Goal: Obtain resource: Download file/media

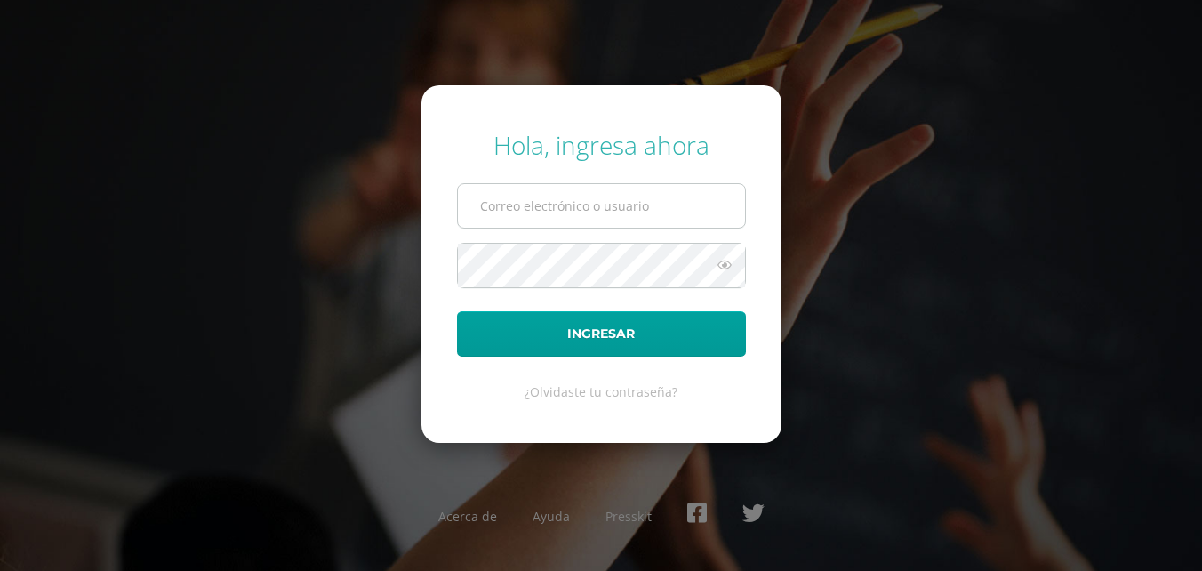
click at [571, 215] on input "text" at bounding box center [601, 206] width 287 height 44
type input "lortiz@colegiost.edu.gt"
click at [457, 311] on button "Ingresar" at bounding box center [601, 333] width 289 height 45
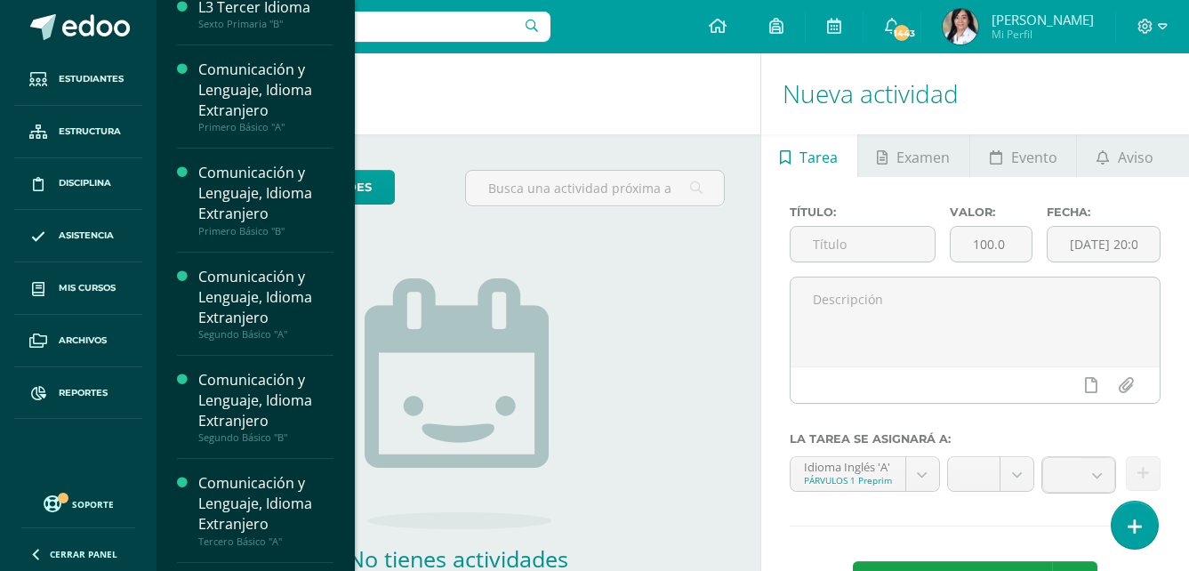
scroll to position [889, 0]
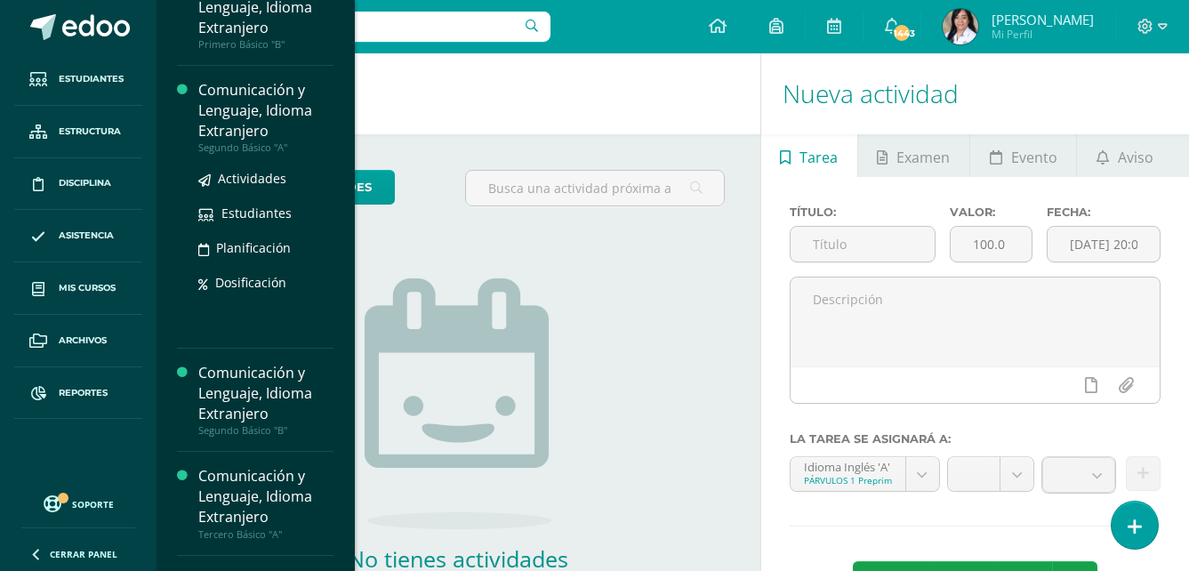
click at [278, 154] on div "Segundo Básico "A"" at bounding box center [265, 147] width 135 height 12
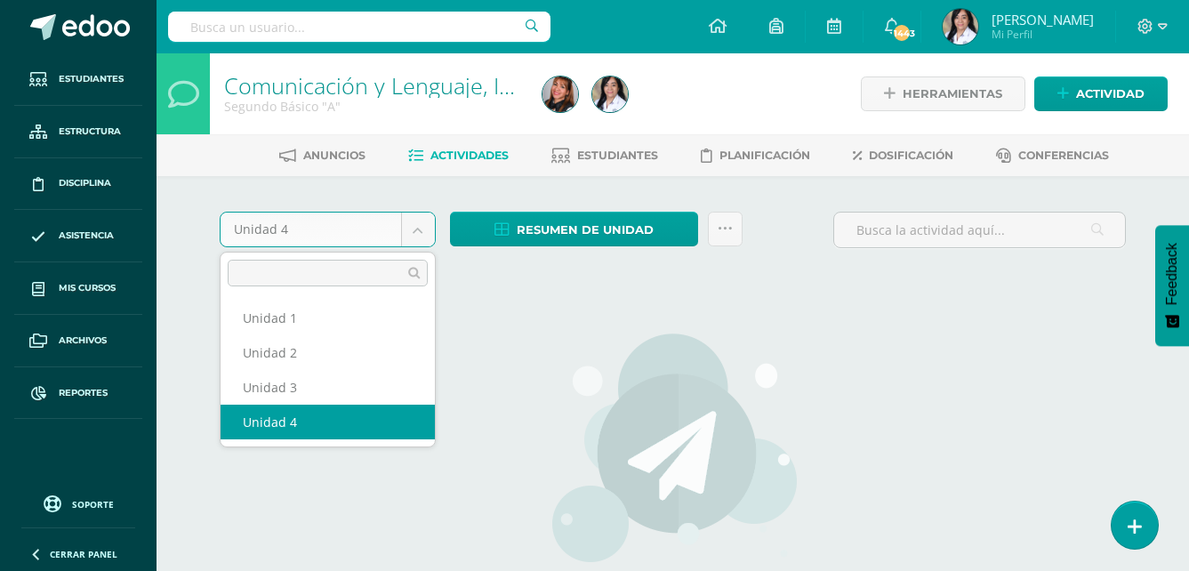
click at [427, 239] on body "Estudiantes Estructura Disciplina Asistencia Mis cursos Archivos Reportes Sopor…" at bounding box center [594, 382] width 1189 height 764
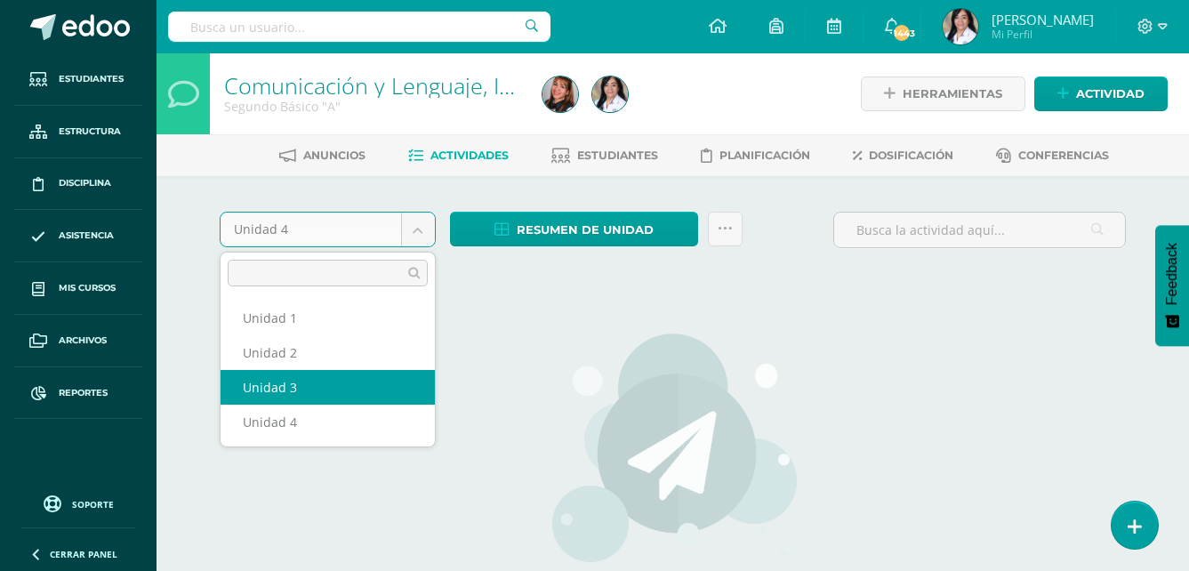
select select "Unidad 3"
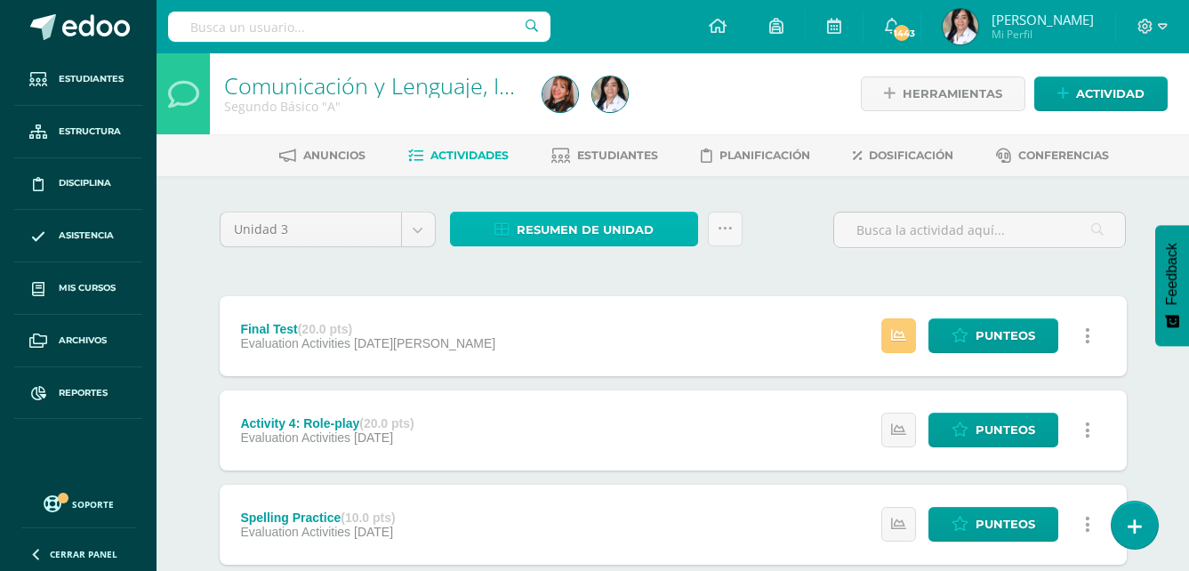
click at [560, 229] on span "Resumen de unidad" at bounding box center [585, 229] width 137 height 33
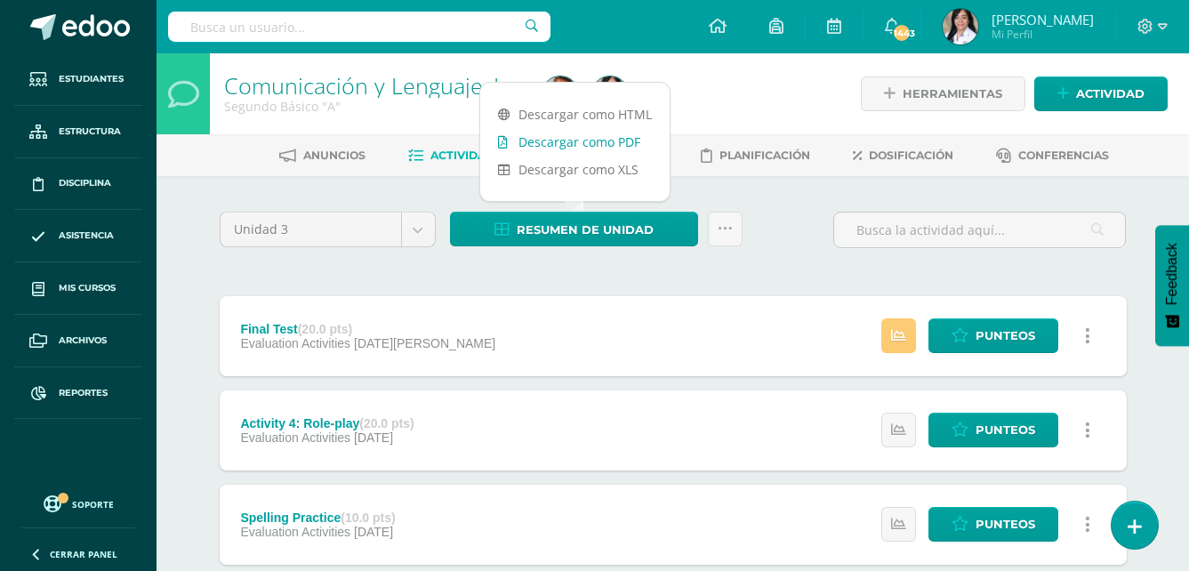
click at [621, 140] on link "Descargar como PDF" at bounding box center [574, 142] width 189 height 28
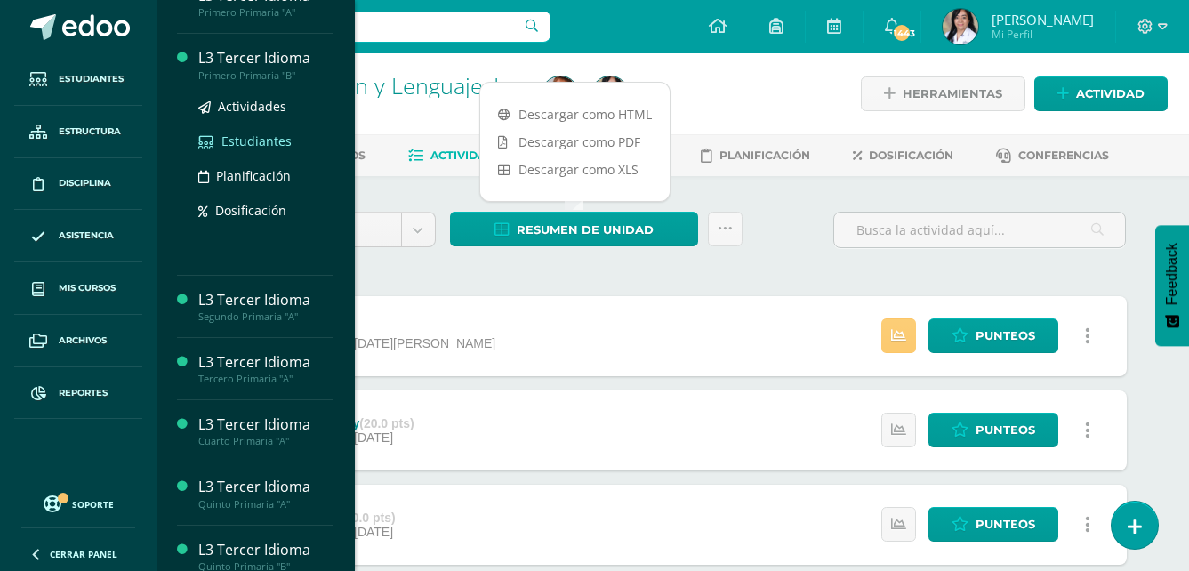
scroll to position [445, 0]
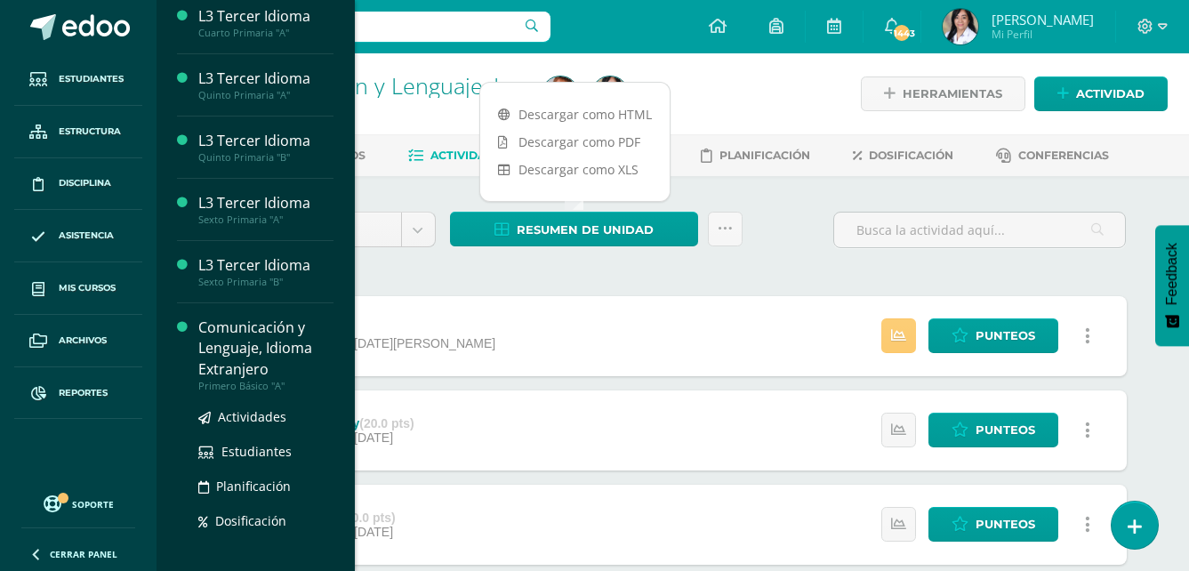
click at [256, 392] on div "Primero Básico "A"" at bounding box center [265, 386] width 135 height 12
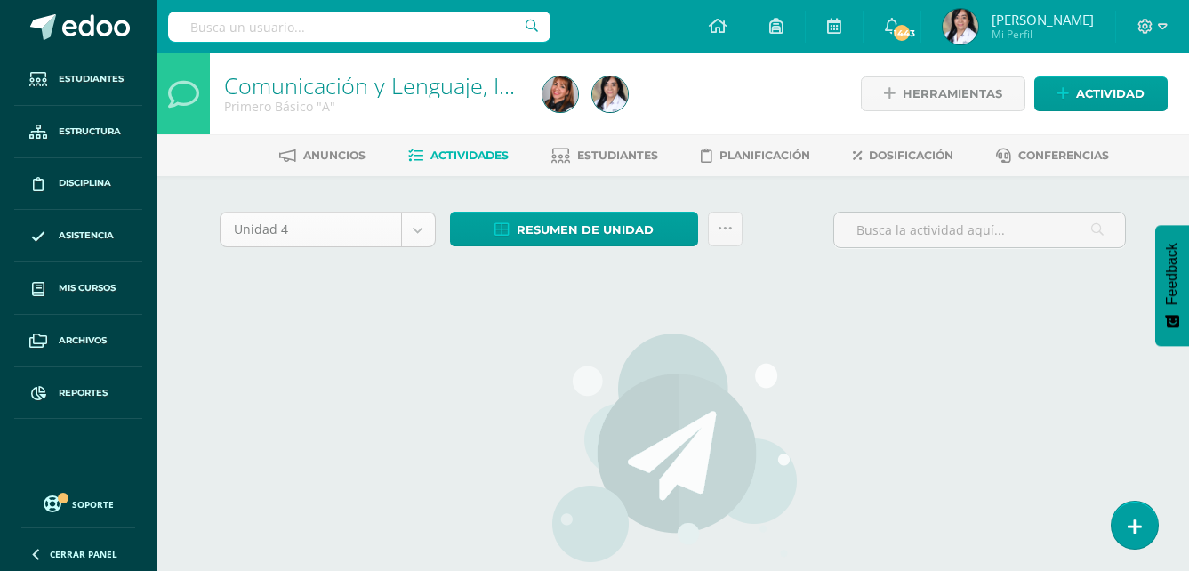
click at [425, 241] on body "Estudiantes Estructura Disciplina Asistencia Mis cursos Archivos Reportes Sopor…" at bounding box center [594, 382] width 1189 height 764
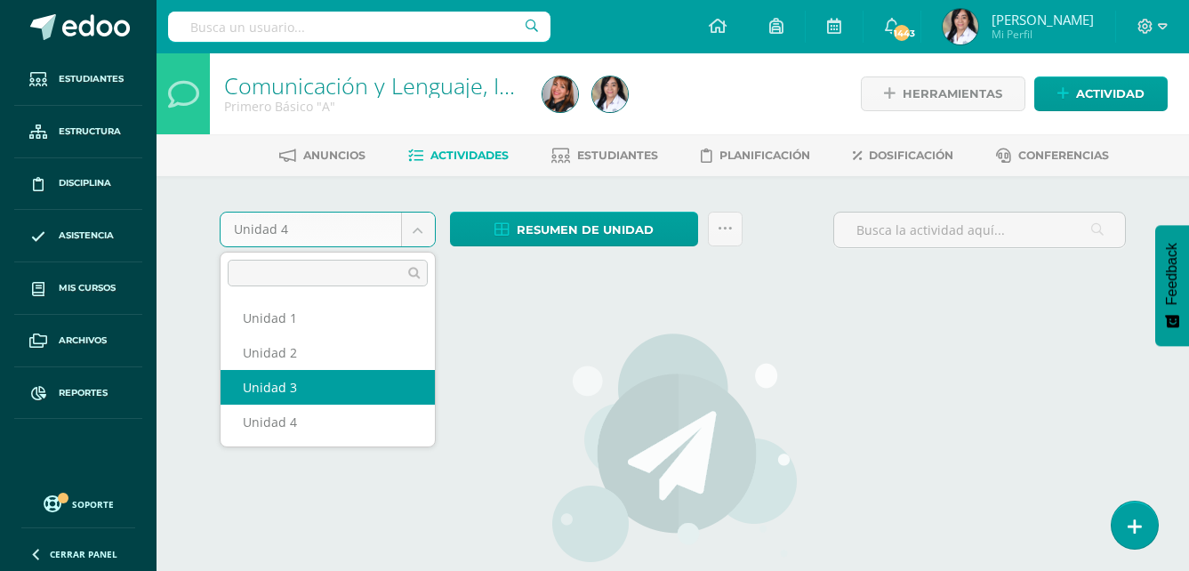
select select "Unidad 3"
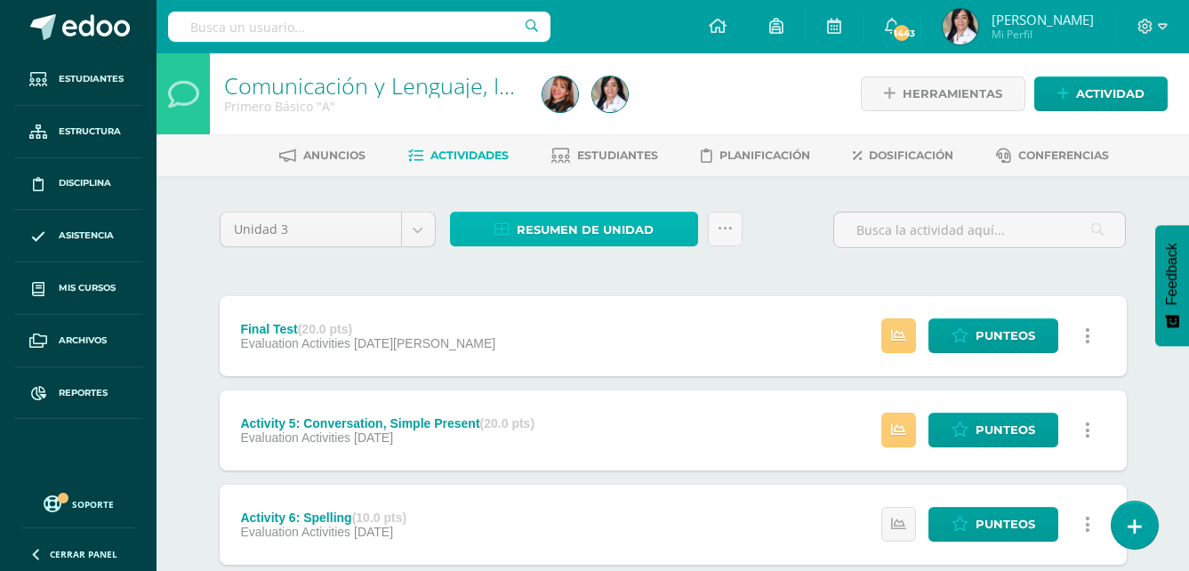
click at [592, 238] on span "Resumen de unidad" at bounding box center [585, 229] width 137 height 33
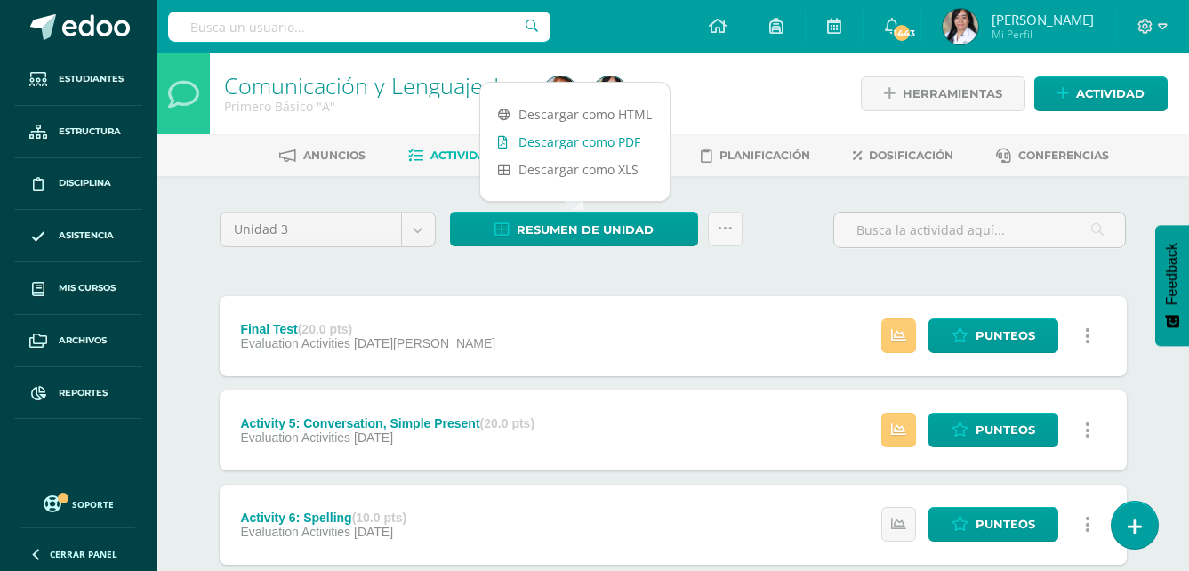
click at [624, 148] on link "Descargar como PDF" at bounding box center [574, 142] width 189 height 28
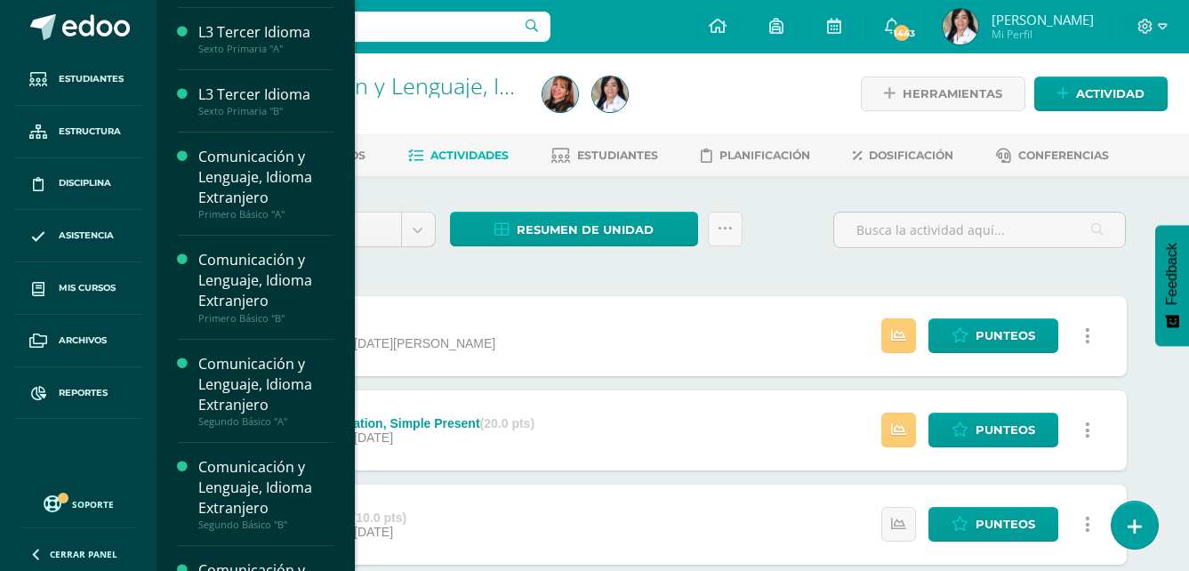
scroll to position [800, 0]
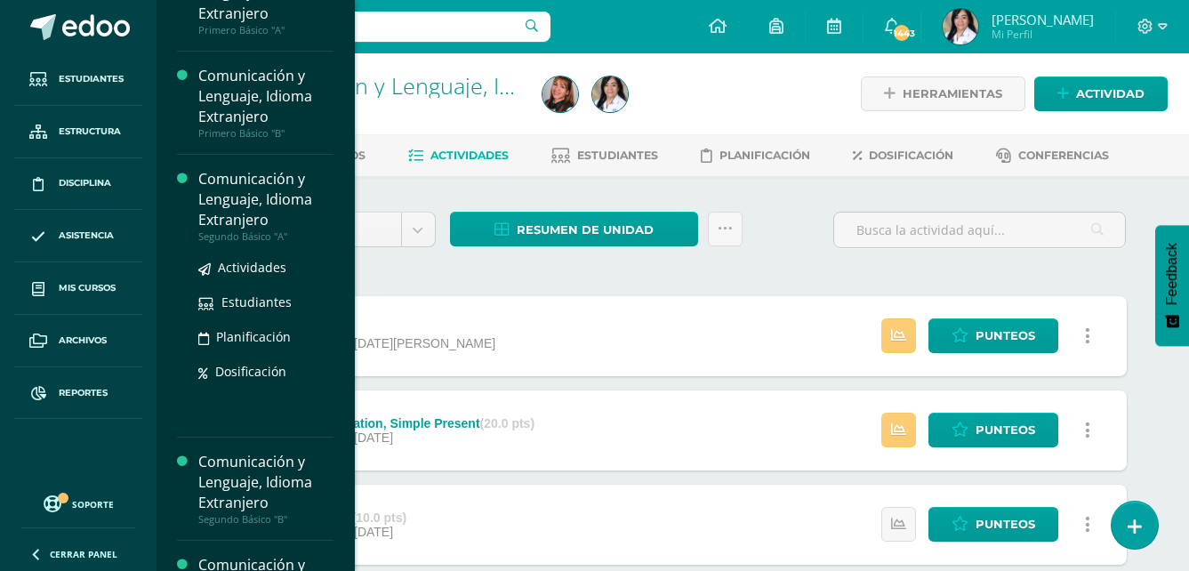
click at [273, 243] on div "Segundo Básico "A"" at bounding box center [265, 236] width 135 height 12
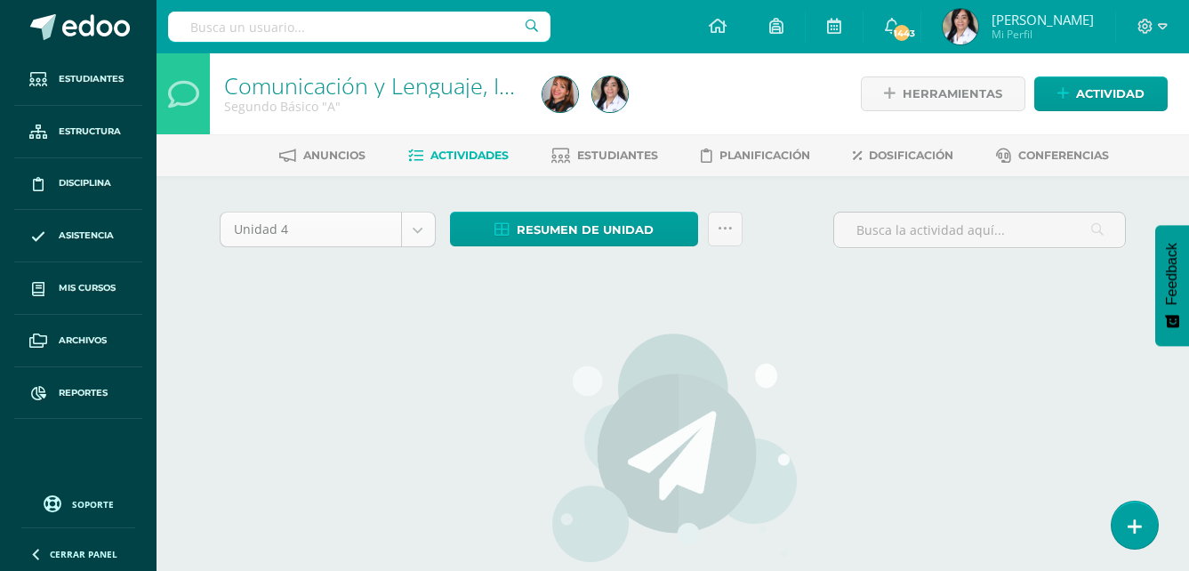
click at [423, 236] on body "Estudiantes Estructura Disciplina Asistencia Mis cursos Archivos Reportes Sopor…" at bounding box center [594, 382] width 1189 height 764
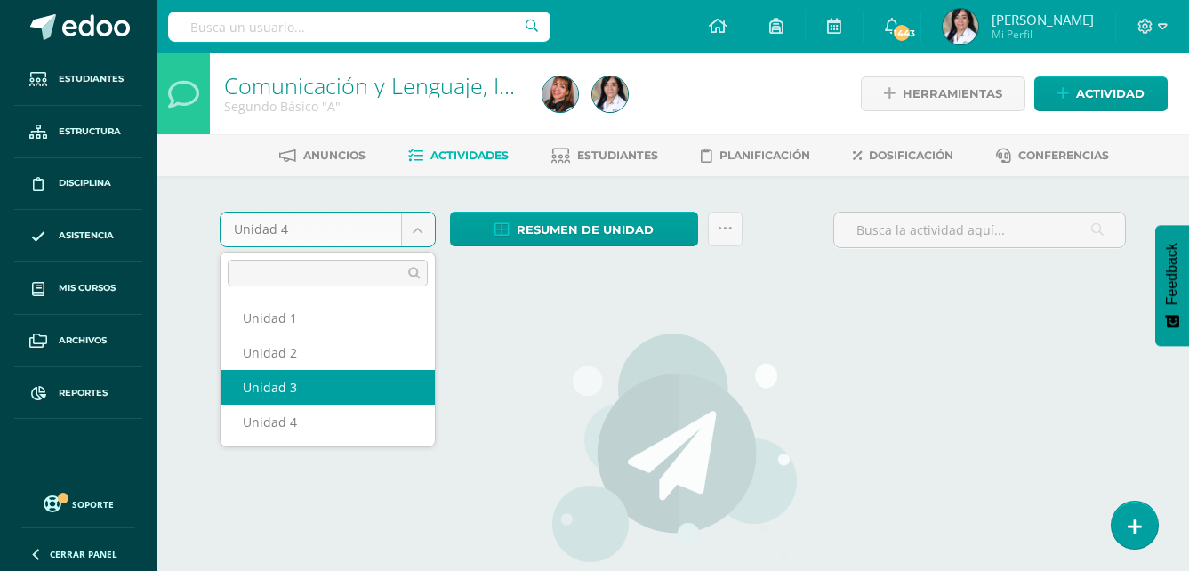
select select "Unidad 3"
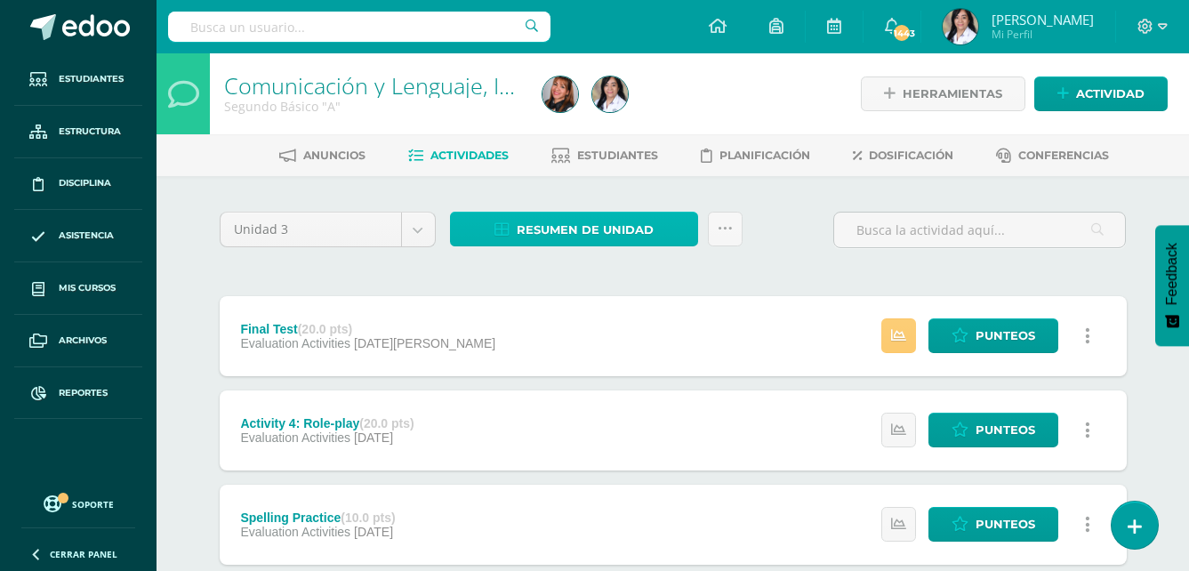
click at [654, 241] on link "Resumen de unidad" at bounding box center [574, 229] width 248 height 35
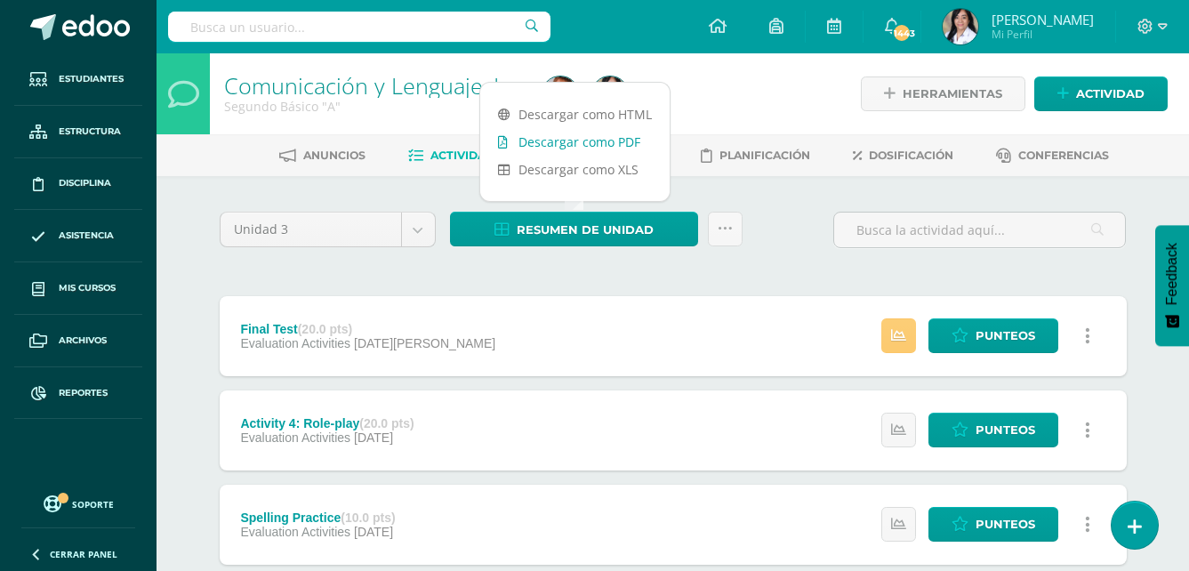
click at [625, 140] on link "Descargar como PDF" at bounding box center [574, 142] width 189 height 28
